Goal: Navigation & Orientation: Find specific page/section

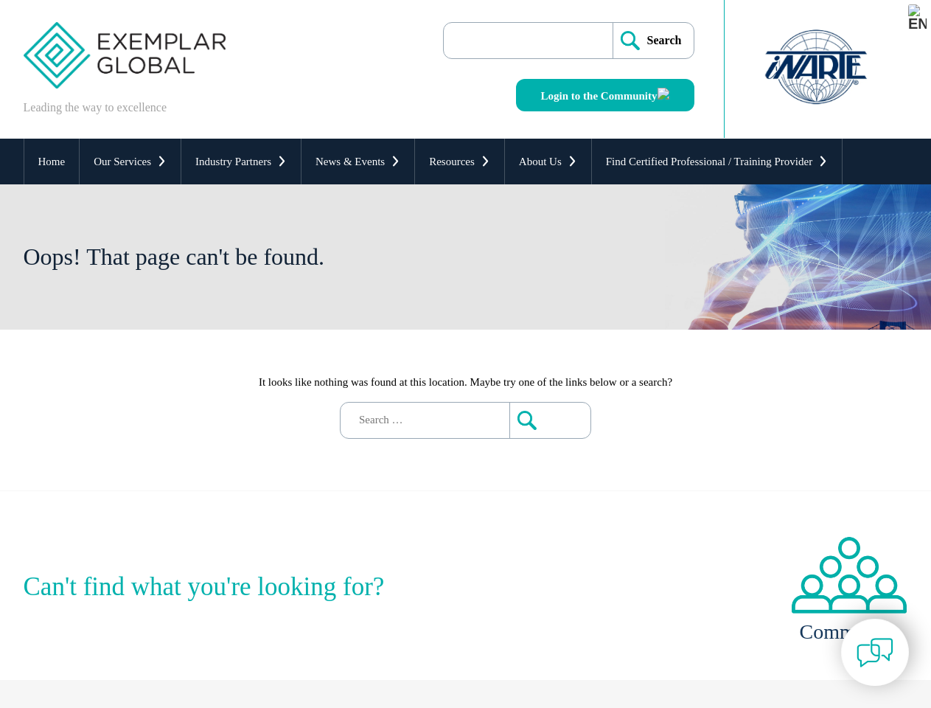
click at [465, 354] on div "It looks like nothing was found at this location. Maybe try one of the links be…" at bounding box center [466, 410] width 885 height 161
click at [130, 161] on link "Our Services" at bounding box center [130, 162] width 101 height 46
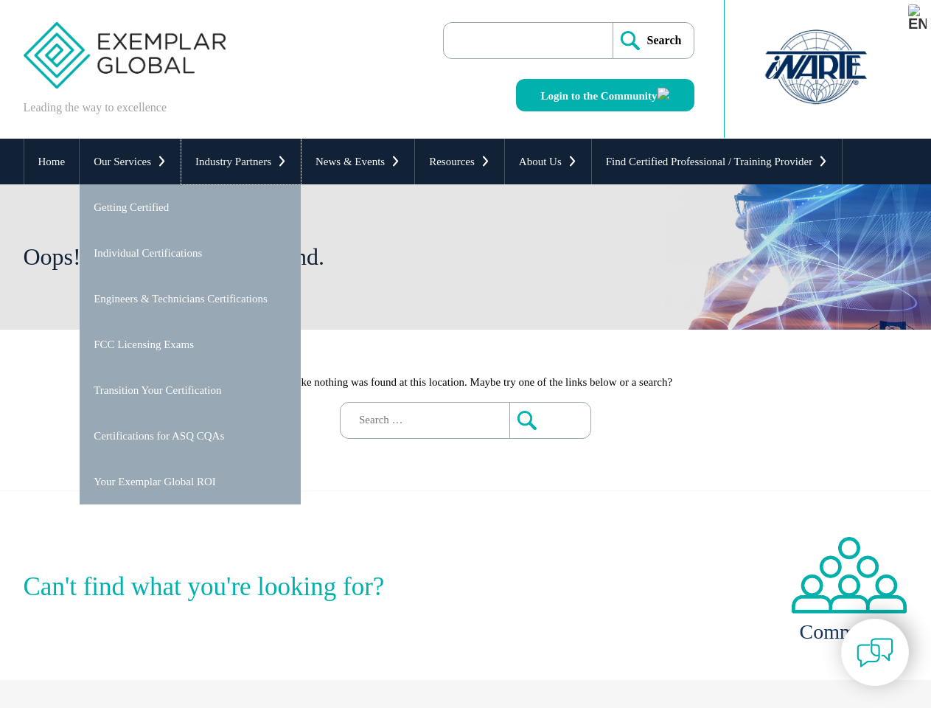
click at [241, 161] on link "Industry Partners" at bounding box center [240, 162] width 119 height 46
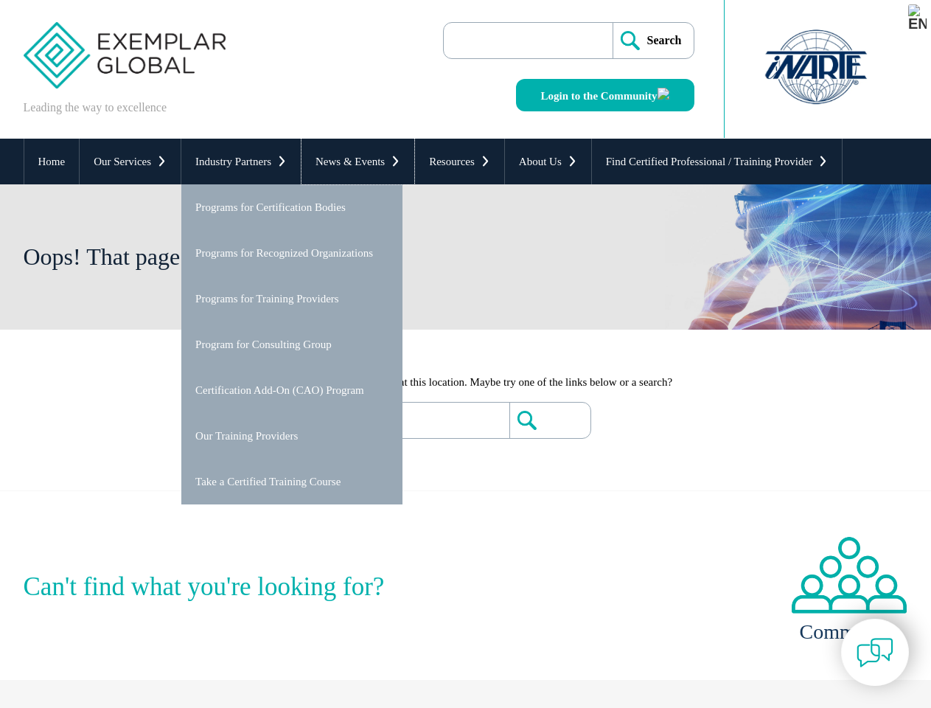
click at [358, 161] on link "News & Events" at bounding box center [358, 162] width 113 height 46
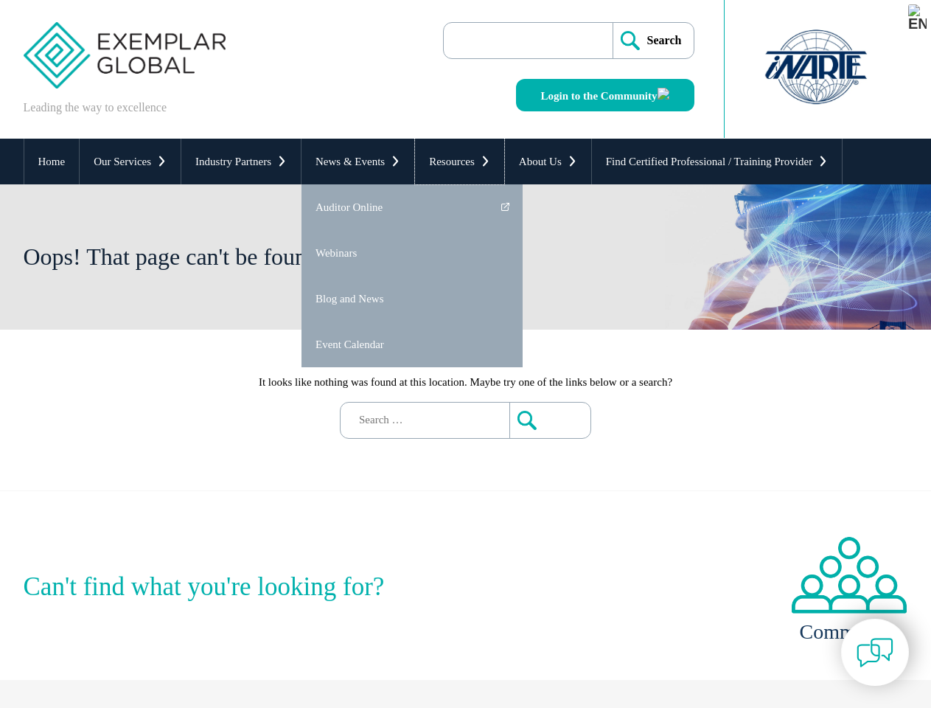
click at [459, 161] on link "Resources" at bounding box center [459, 162] width 89 height 46
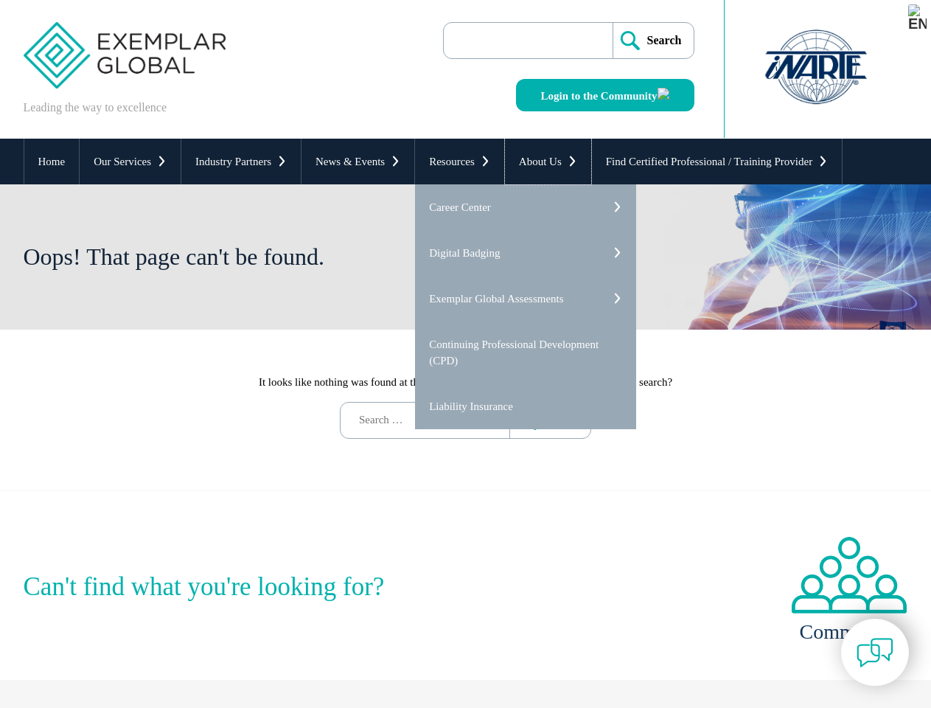
click at [548, 161] on link "About Us" at bounding box center [548, 162] width 86 height 46
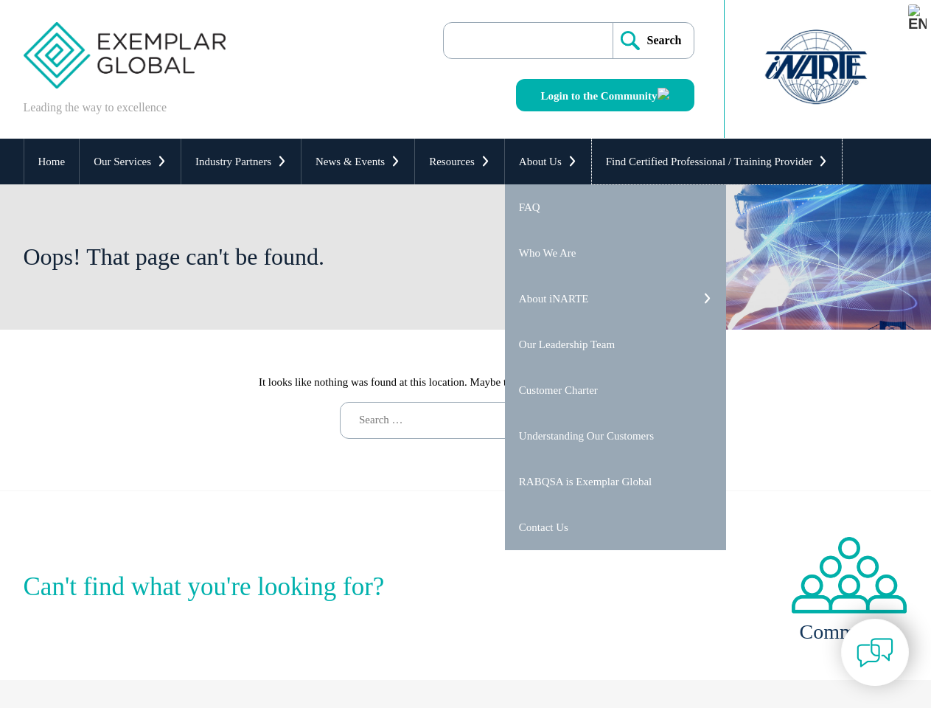
click at [717, 161] on link "Find Certified Professional / Training Provider" at bounding box center [717, 162] width 250 height 46
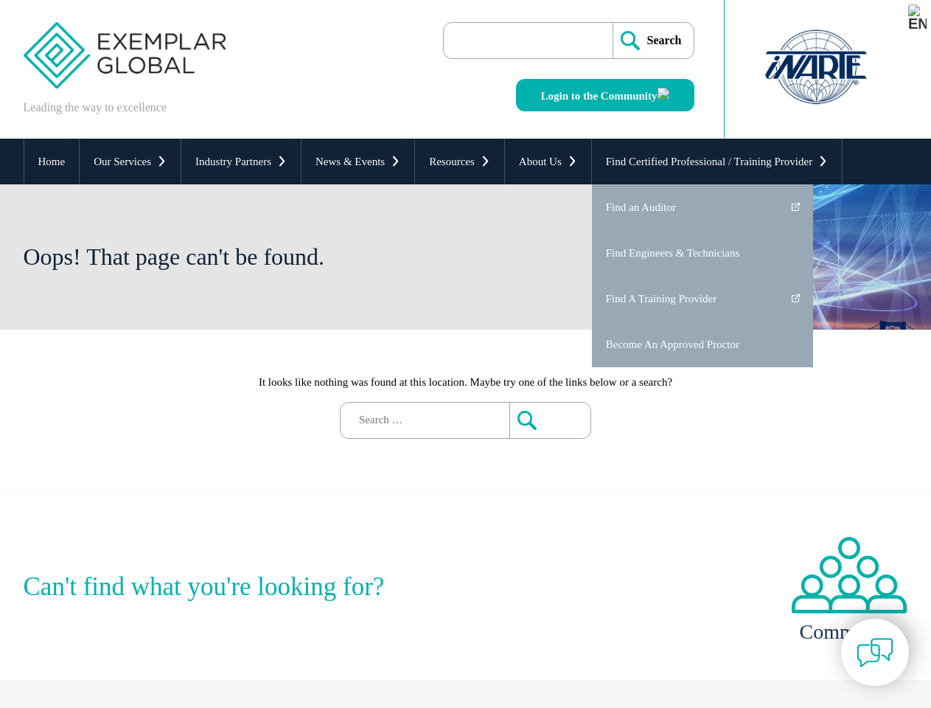
click at [875, 652] on img at bounding box center [875, 652] width 37 height 37
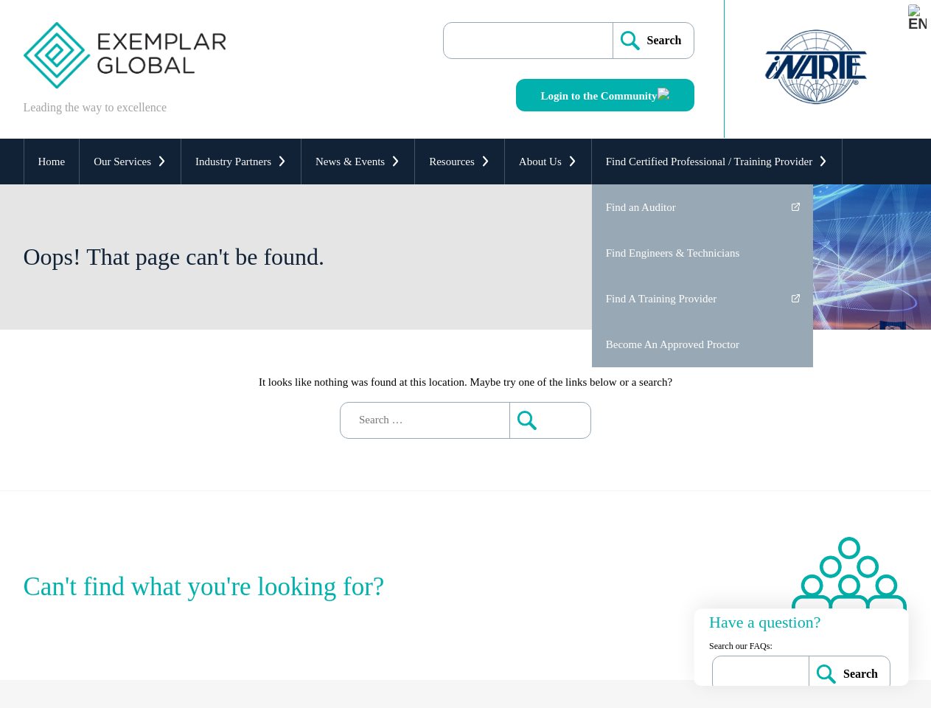
click at [917, 12] on img at bounding box center [917, 17] width 18 height 27
